Goal: Navigation & Orientation: Find specific page/section

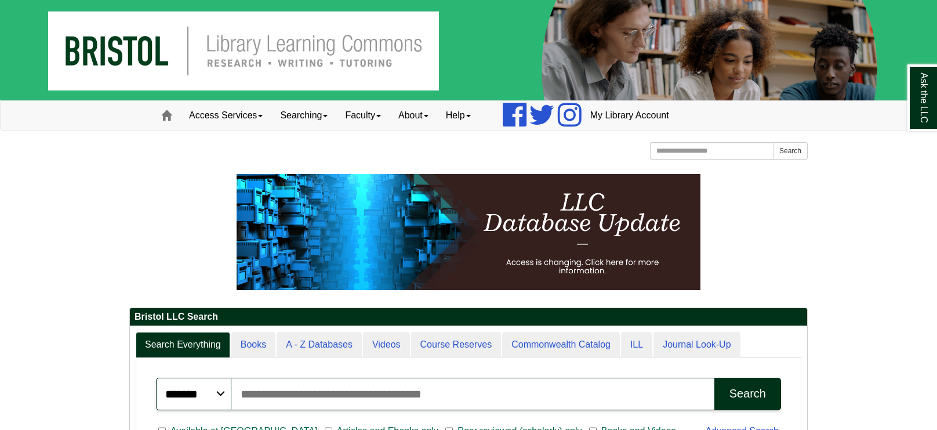
scroll to position [131, 678]
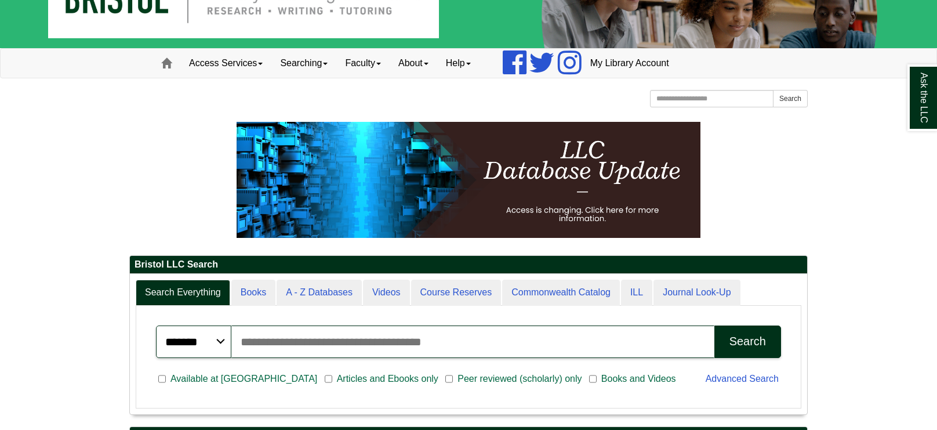
scroll to position [52, 0]
click at [215, 64] on link "Access Services" at bounding box center [225, 63] width 91 height 29
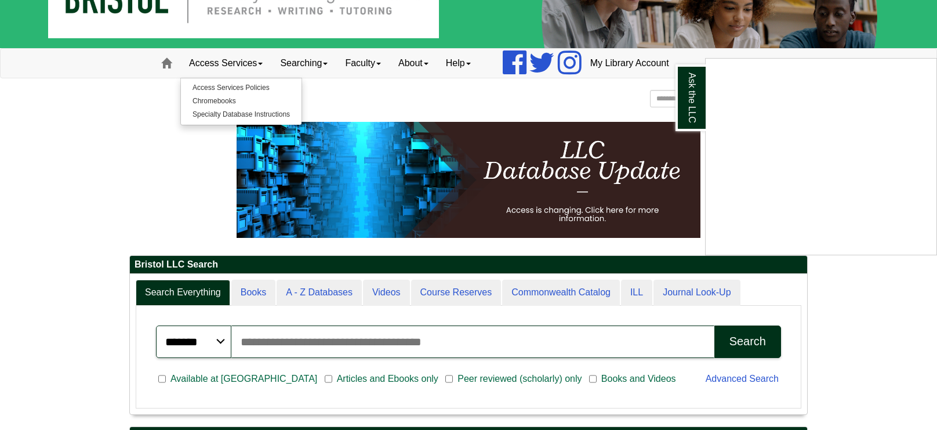
click at [178, 137] on div "Ask the LLC" at bounding box center [468, 215] width 937 height 430
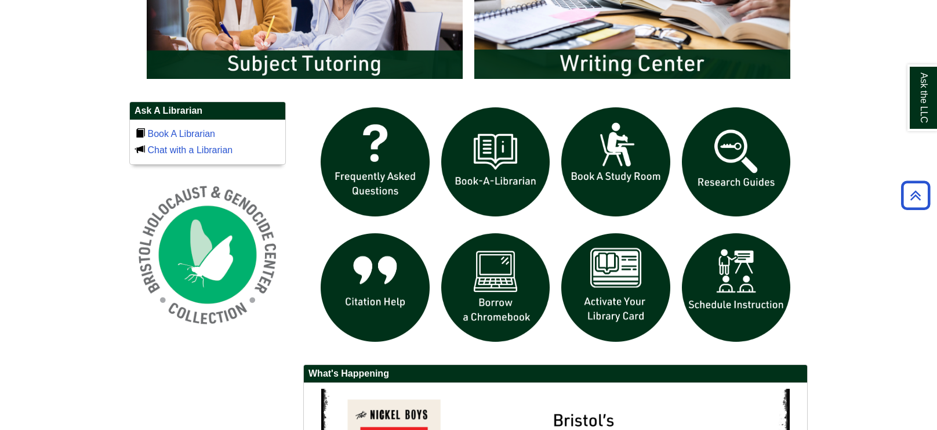
scroll to position [730, 0]
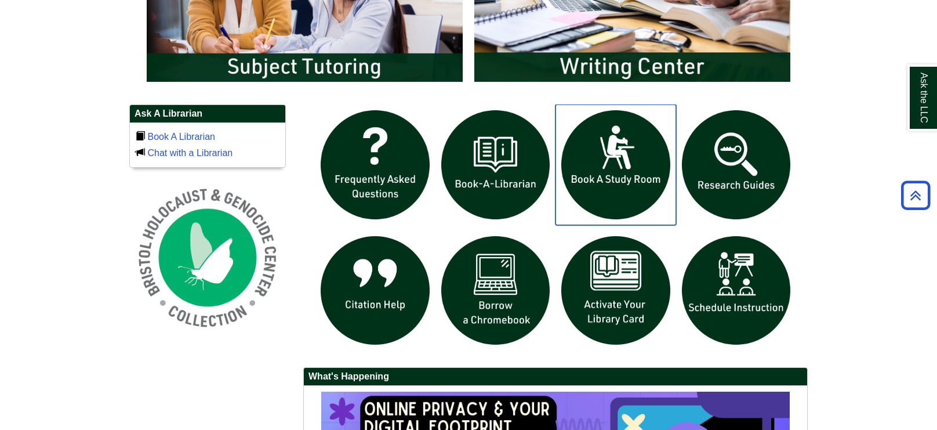
click at [569, 220] on img "slideshow" at bounding box center [616, 164] width 121 height 121
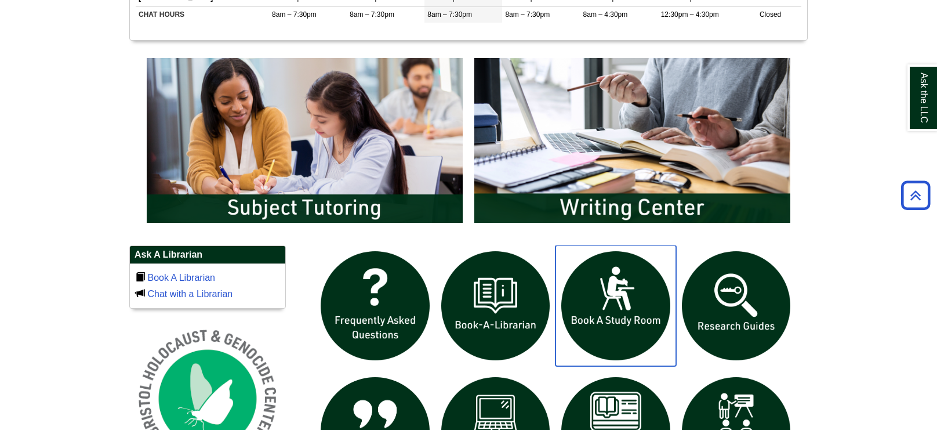
scroll to position [646, 0]
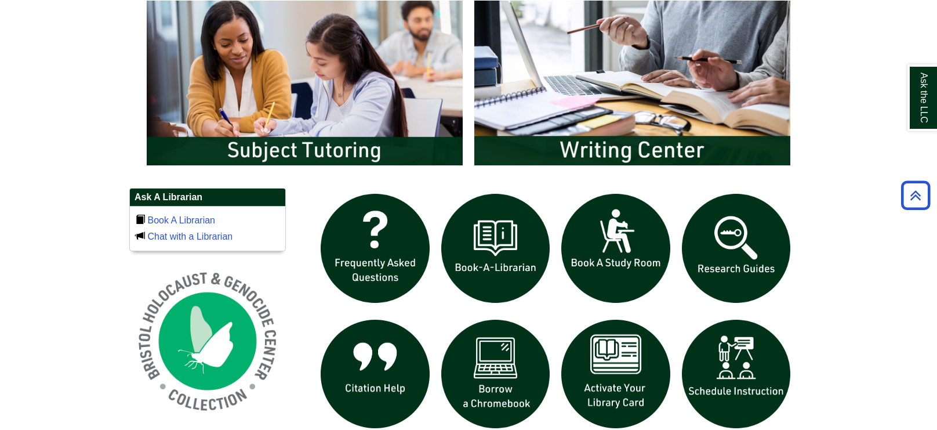
click at [873, 354] on body "Skip to Main Content Toggle navigation Home Access Services Access Services Pol…" at bounding box center [468, 86] width 937 height 1465
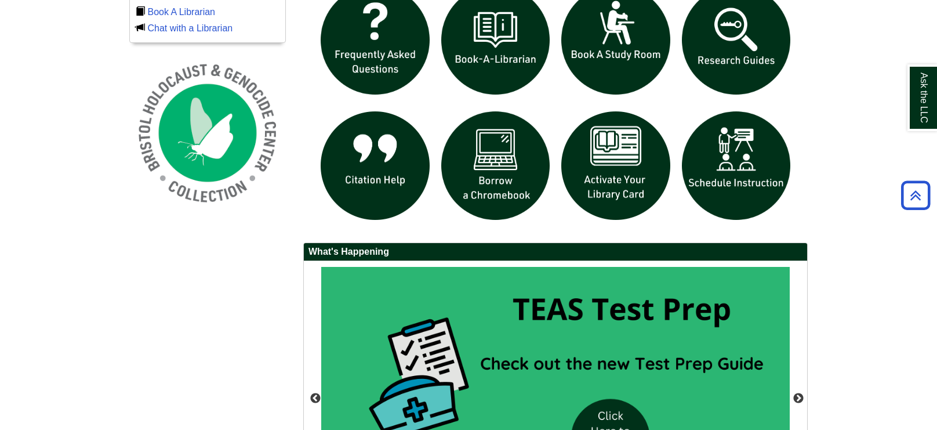
scroll to position [852, 0]
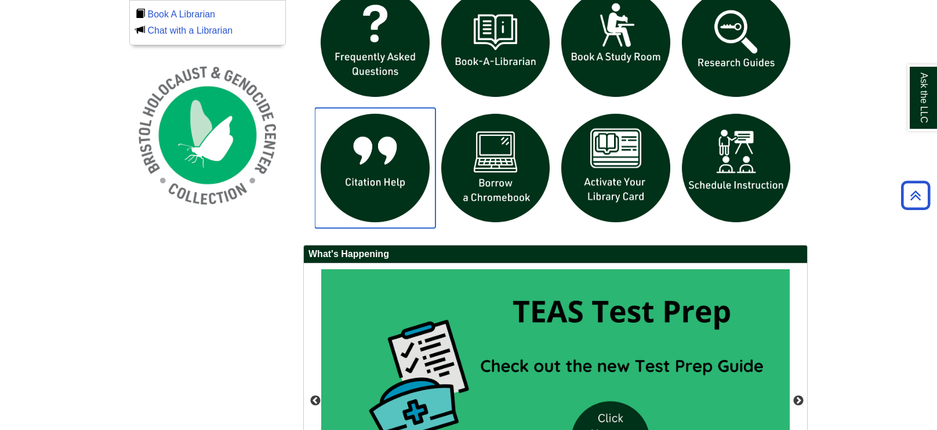
click at [354, 155] on img "slideshow" at bounding box center [375, 168] width 121 height 121
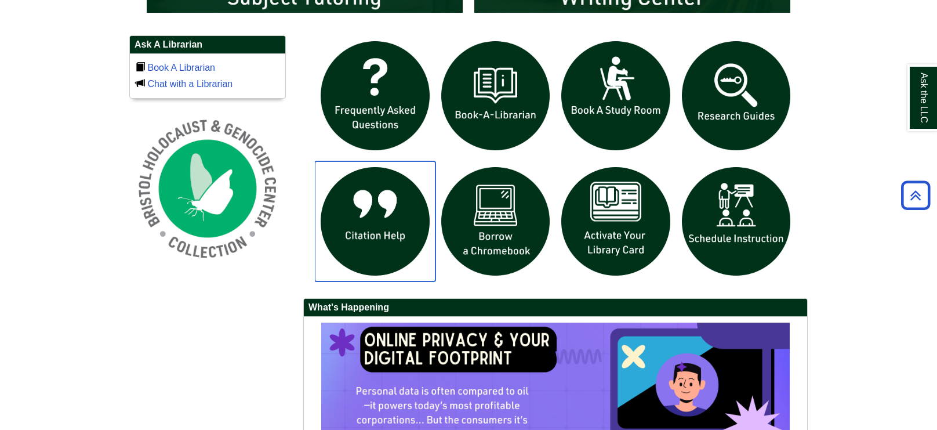
scroll to position [786, 0]
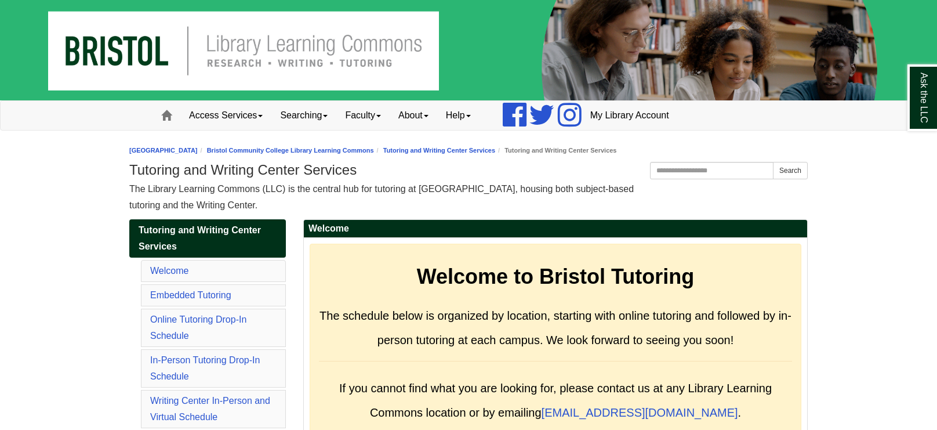
click at [222, 16] on img at bounding box center [468, 50] width 937 height 100
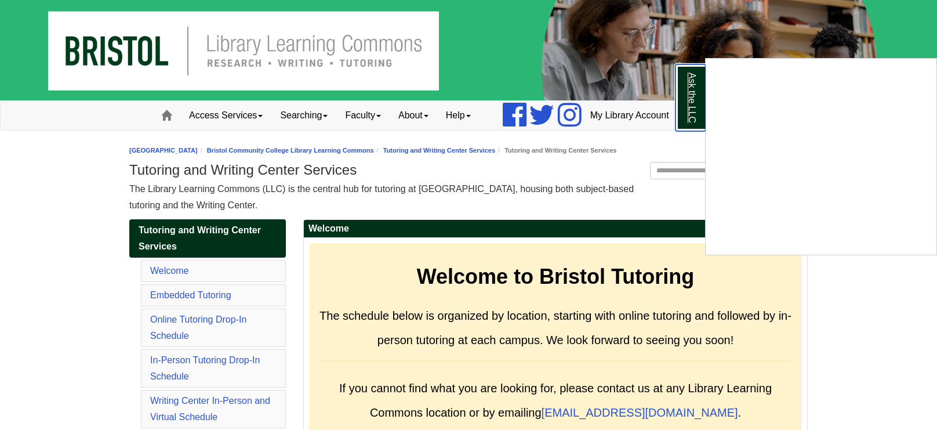
click at [697, 110] on link "Ask the LLC" at bounding box center [691, 97] width 30 height 67
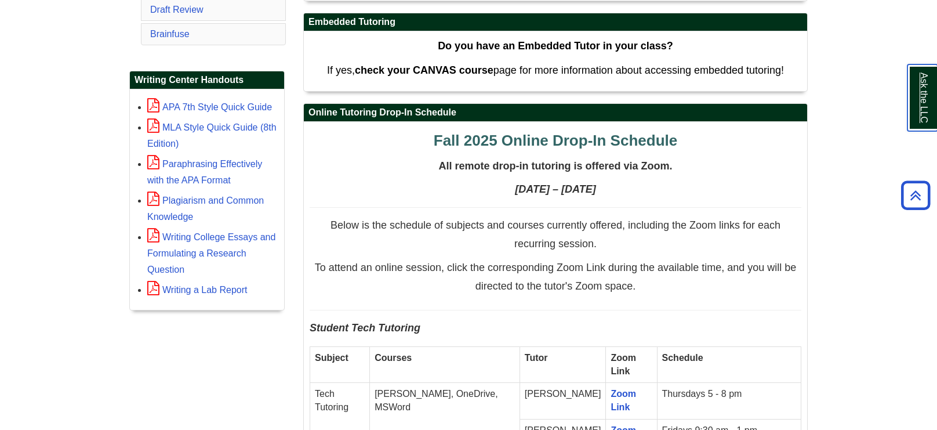
scroll to position [448, 0]
